Goal: Information Seeking & Learning: Understand process/instructions

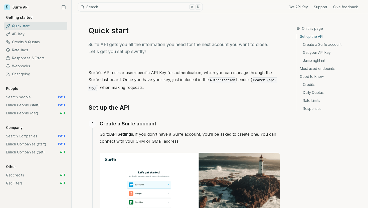
click at [304, 5] on link "Get API Key" at bounding box center [298, 7] width 19 height 5
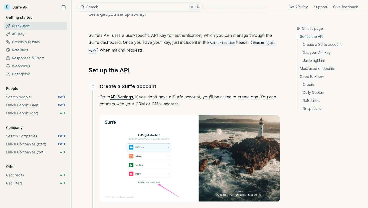
scroll to position [34, 0]
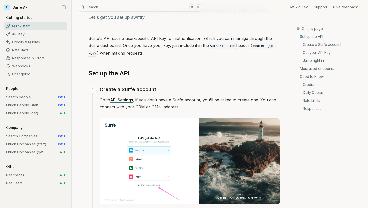
click at [120, 98] on link "API Settings" at bounding box center [121, 100] width 23 height 5
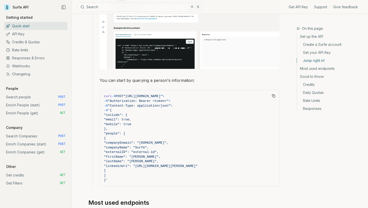
scroll to position [458, 0]
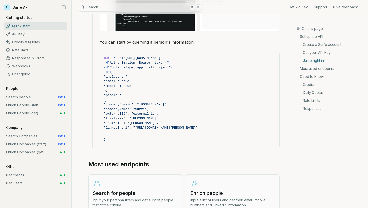
click at [20, 42] on link "Credits & Quotas" at bounding box center [35, 42] width 63 height 8
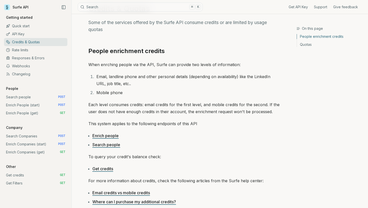
scroll to position [39, 0]
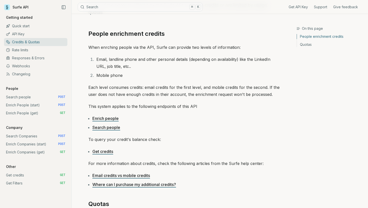
click at [107, 119] on link "Enrich people" at bounding box center [106, 118] width 26 height 5
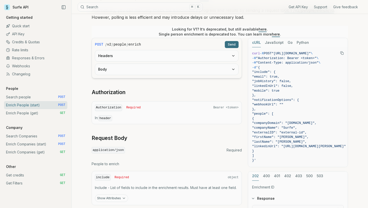
scroll to position [96, 0]
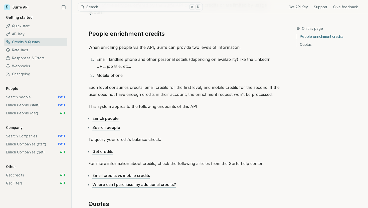
scroll to position [458, 0]
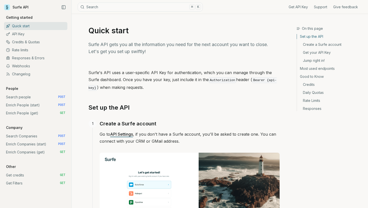
click at [29, 114] on link "Enrich People (get) GET" at bounding box center [35, 113] width 63 height 8
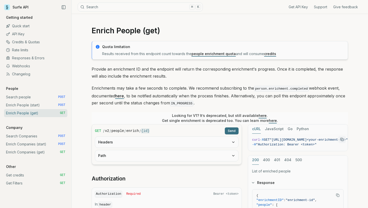
click at [29, 105] on link "Enrich People (start) POST" at bounding box center [35, 105] width 63 height 8
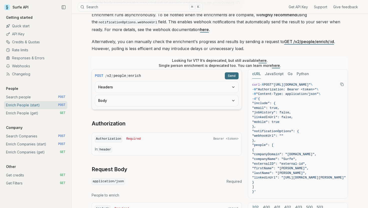
scroll to position [63, 0]
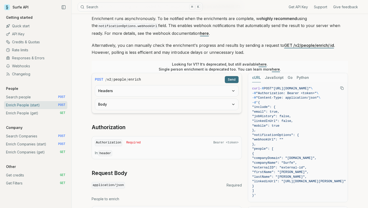
click at [28, 101] on link "Enrich People (start) POST" at bounding box center [35, 105] width 63 height 8
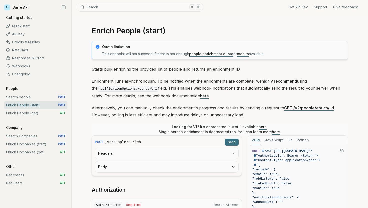
click at [28, 99] on link "Search people POST" at bounding box center [35, 97] width 63 height 8
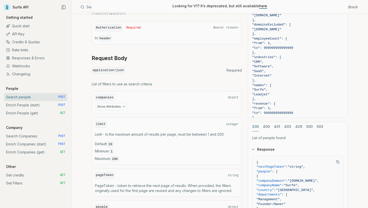
scroll to position [150, 0]
